Goal: Find contact information: Find contact information

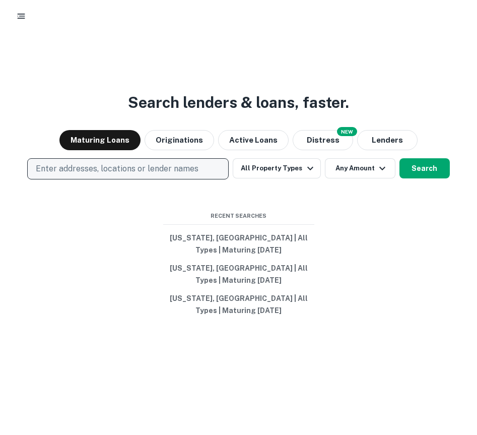
click at [145, 170] on p "Enter addresses, locations or lender names" at bounding box center [117, 169] width 163 height 12
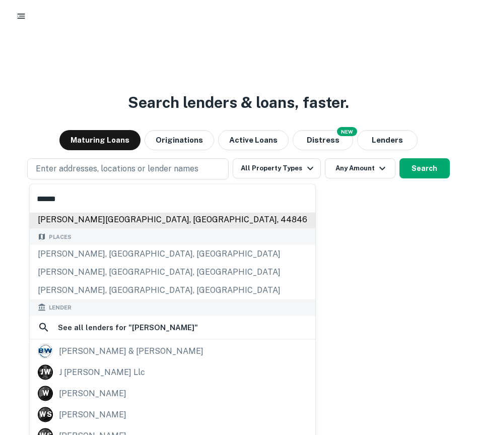
scroll to position [60, 0]
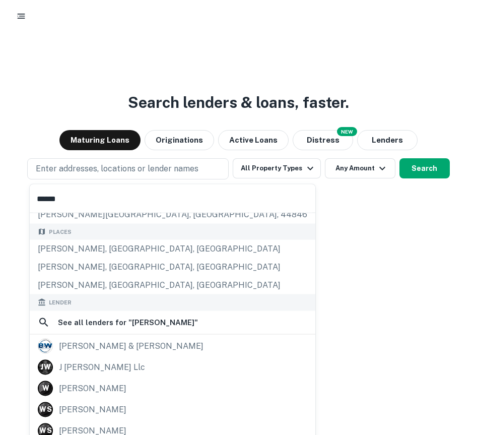
click at [114, 202] on input "******" at bounding box center [172, 198] width 285 height 28
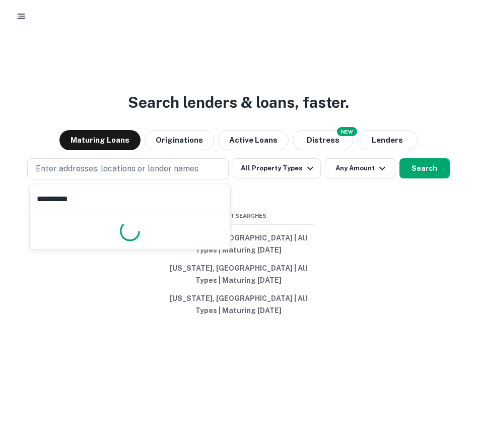
type input "**********"
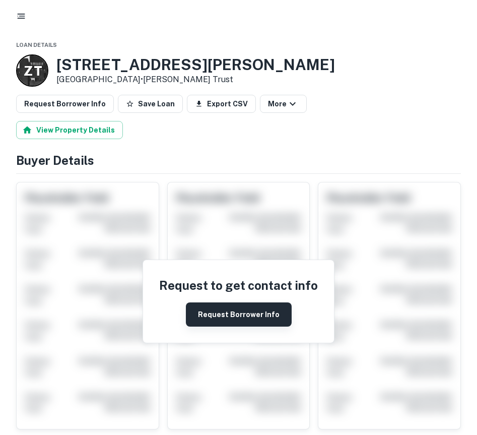
click at [229, 309] on button "Request Borrower Info" at bounding box center [239, 314] width 106 height 24
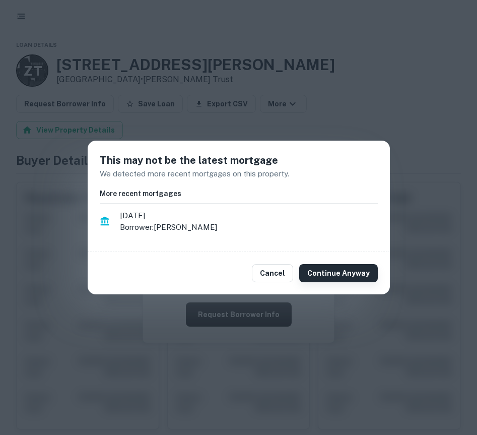
click at [332, 275] on button "Continue Anyway" at bounding box center [338, 273] width 79 height 18
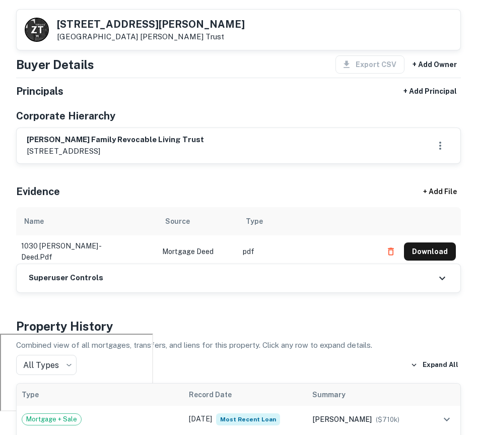
scroll to position [100, 0]
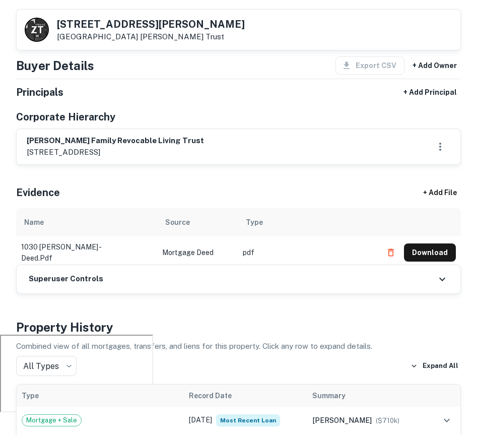
click at [205, 280] on div "Superuser Controls" at bounding box center [239, 279] width 444 height 28
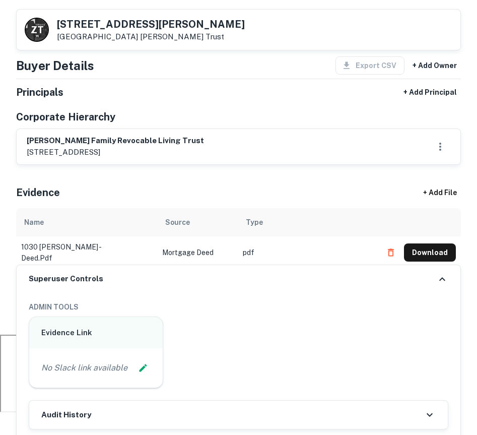
scroll to position [125, 0]
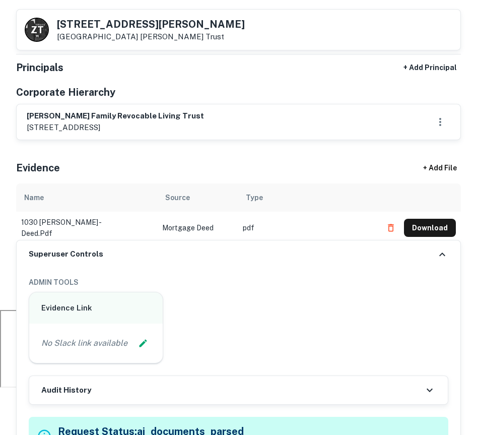
click at [227, 254] on div "Superuser Controls" at bounding box center [239, 254] width 444 height 28
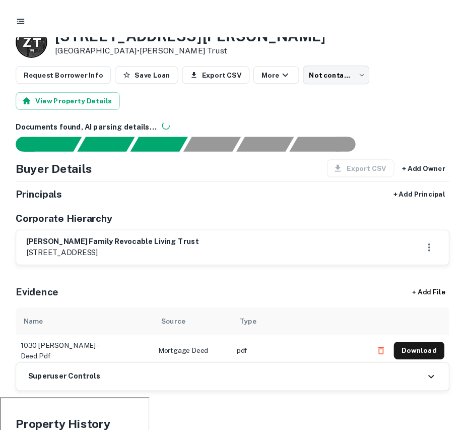
scroll to position [65, 0]
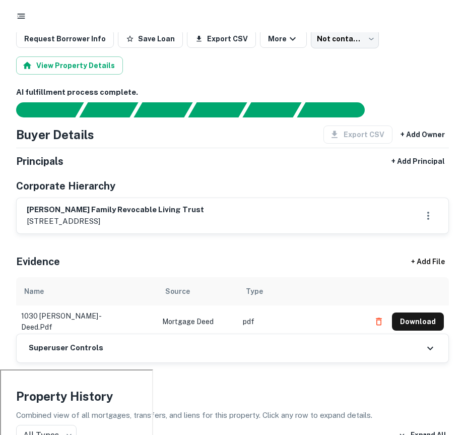
click at [403, 63] on div "View Property Details" at bounding box center [232, 65] width 433 height 18
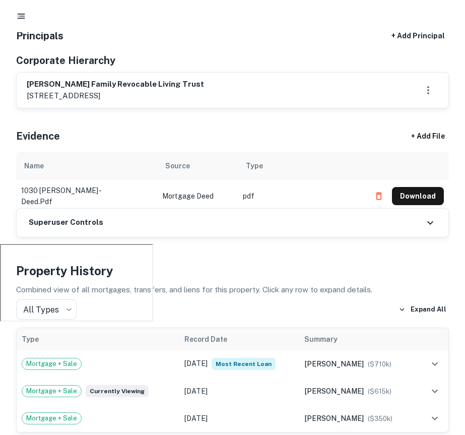
scroll to position [0, 0]
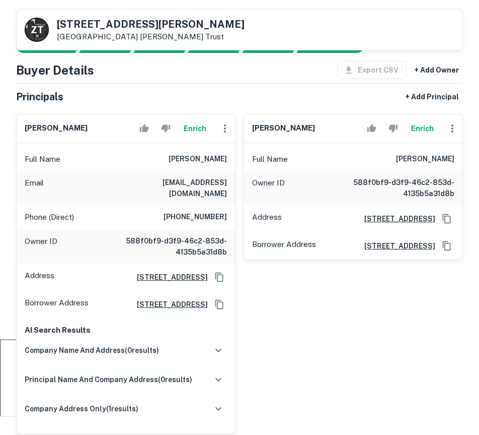
scroll to position [92, 0]
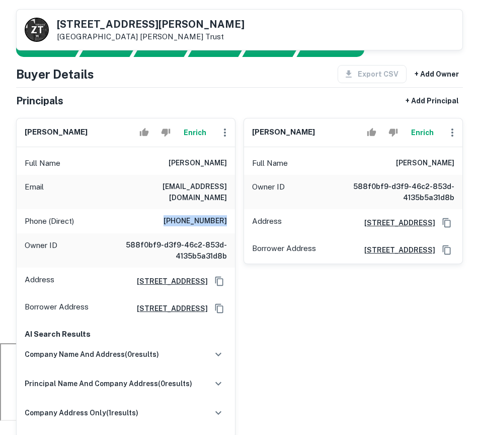
drag, startPoint x: 173, startPoint y: 211, endPoint x: 226, endPoint y: 210, distance: 52.4
click at [226, 215] on h6 "(323) 371-2525" at bounding box center [195, 221] width 63 height 12
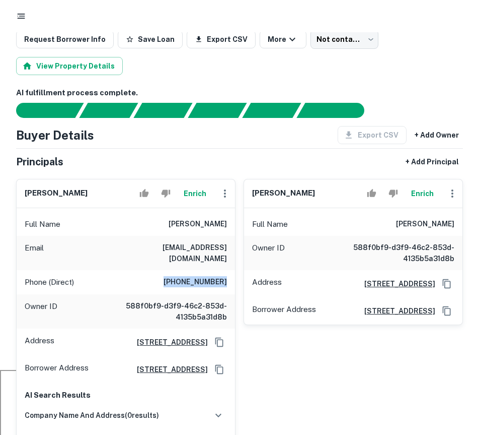
scroll to position [0, 0]
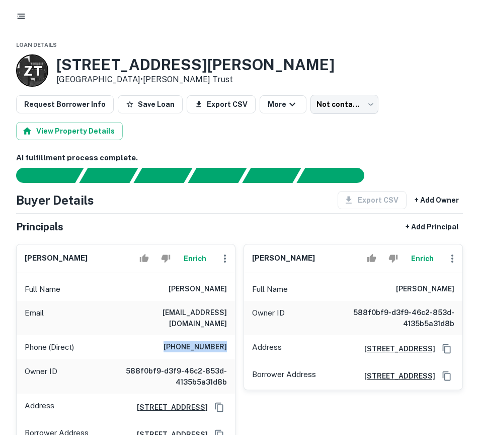
click at [151, 336] on div "Phone (Direct) (323) 371-2525" at bounding box center [126, 347] width 219 height 24
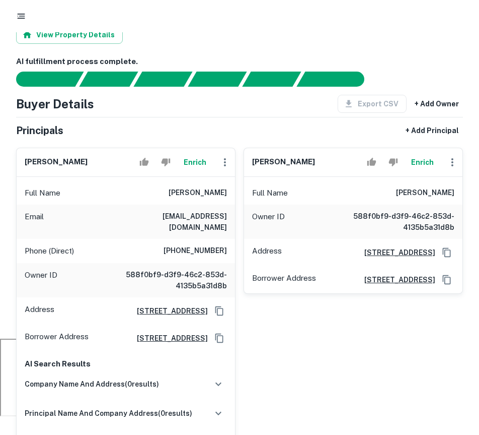
scroll to position [97, 0]
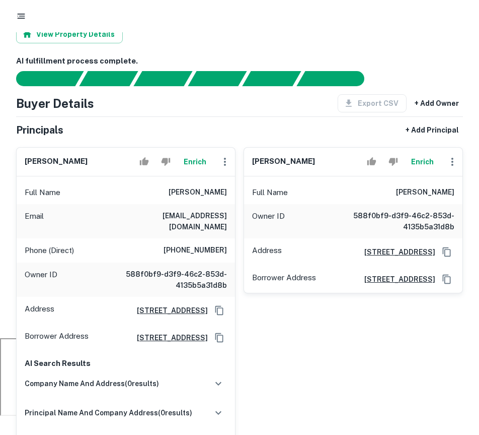
click at [464, 31] on div at bounding box center [239, 16] width 479 height 32
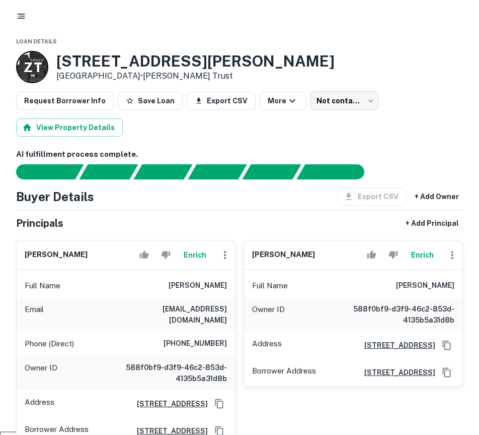
scroll to position [0, 0]
